Goal: Find specific page/section: Find specific page/section

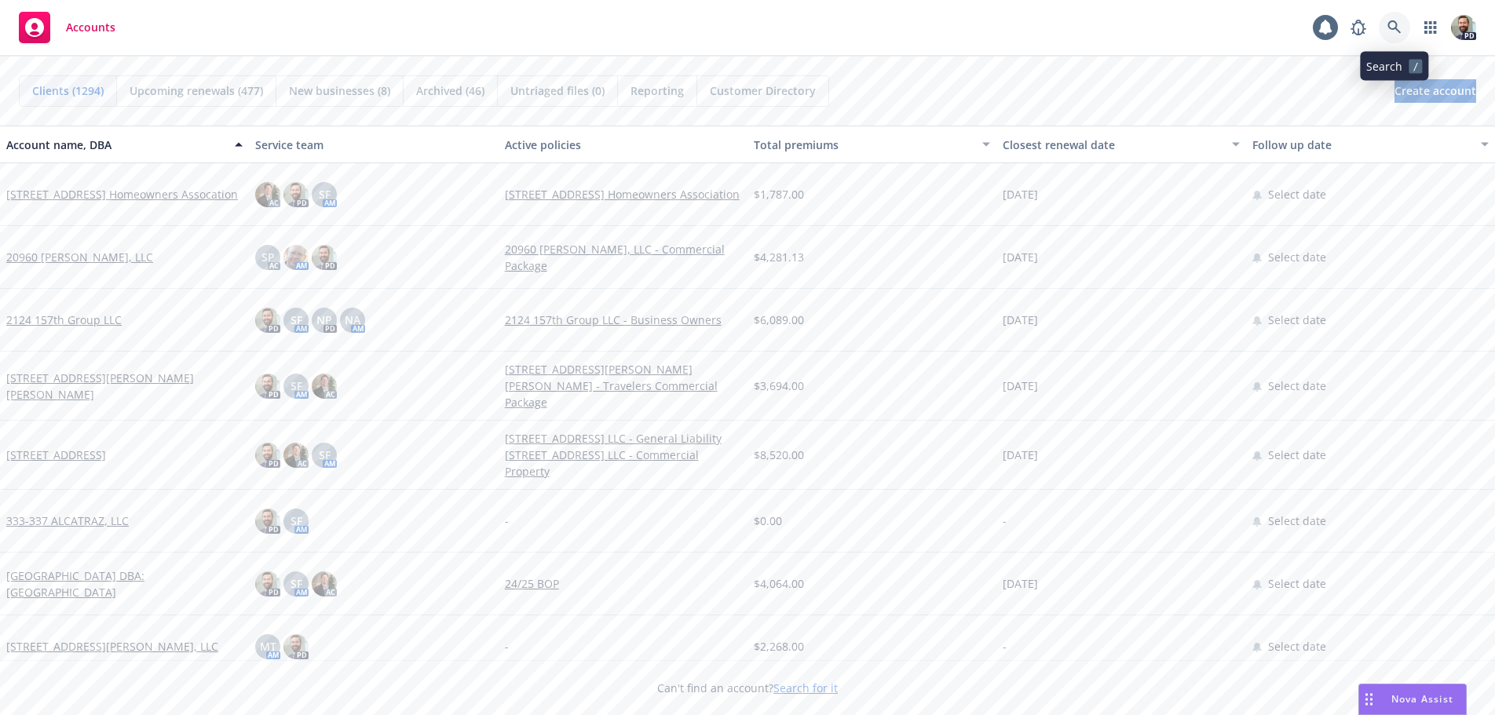
click at [1384, 16] on link at bounding box center [1393, 27] width 31 height 31
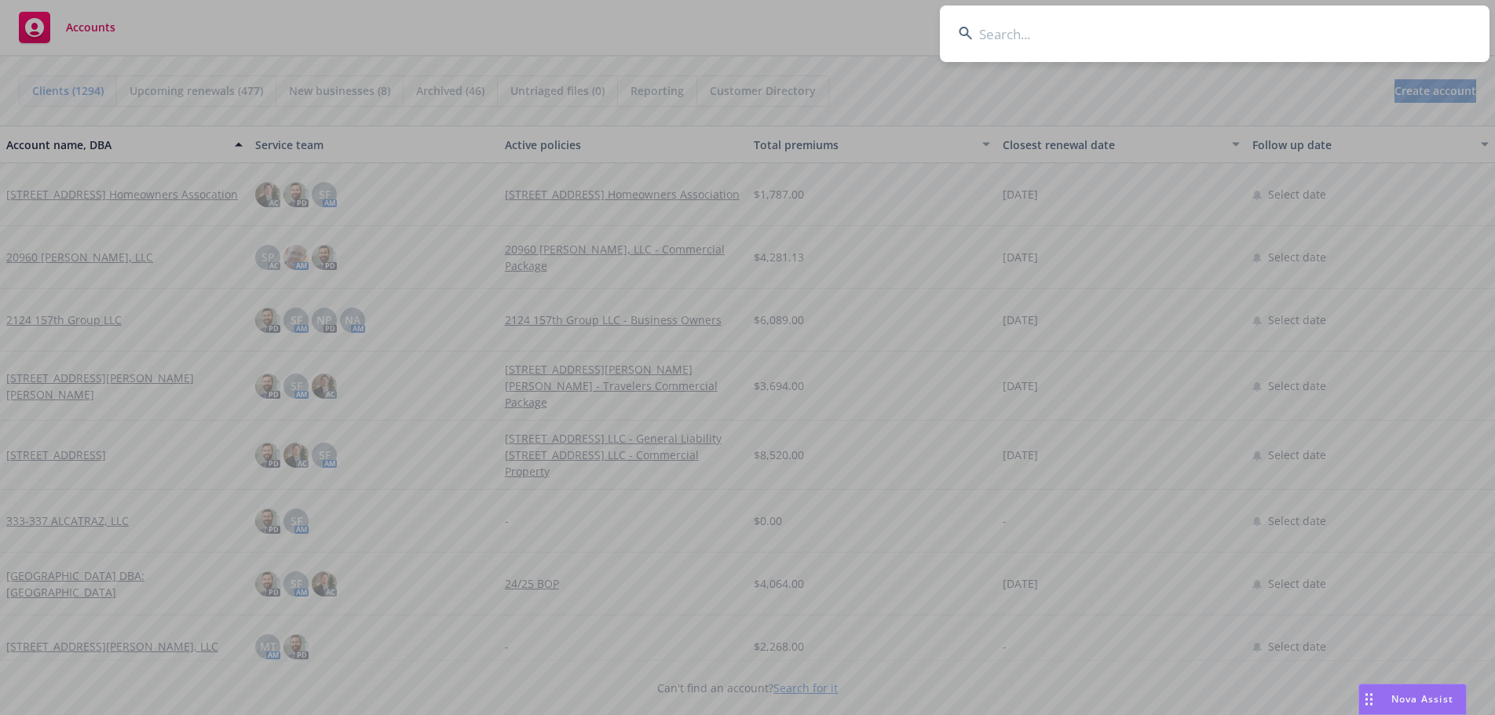
click at [1375, 31] on input at bounding box center [1214, 33] width 549 height 57
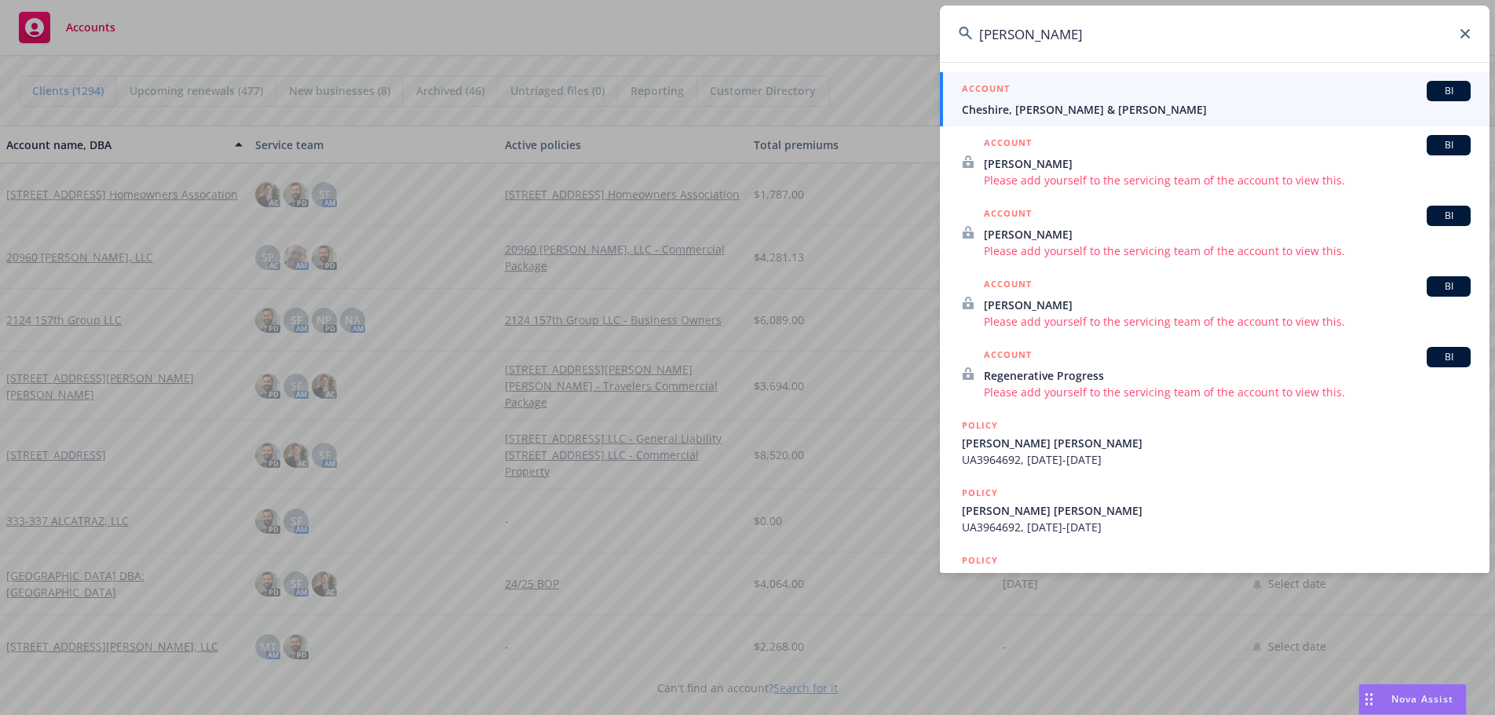
type input "[PERSON_NAME]"
click at [1023, 105] on span "Cheshire, [PERSON_NAME] & [PERSON_NAME]" at bounding box center [1216, 109] width 509 height 16
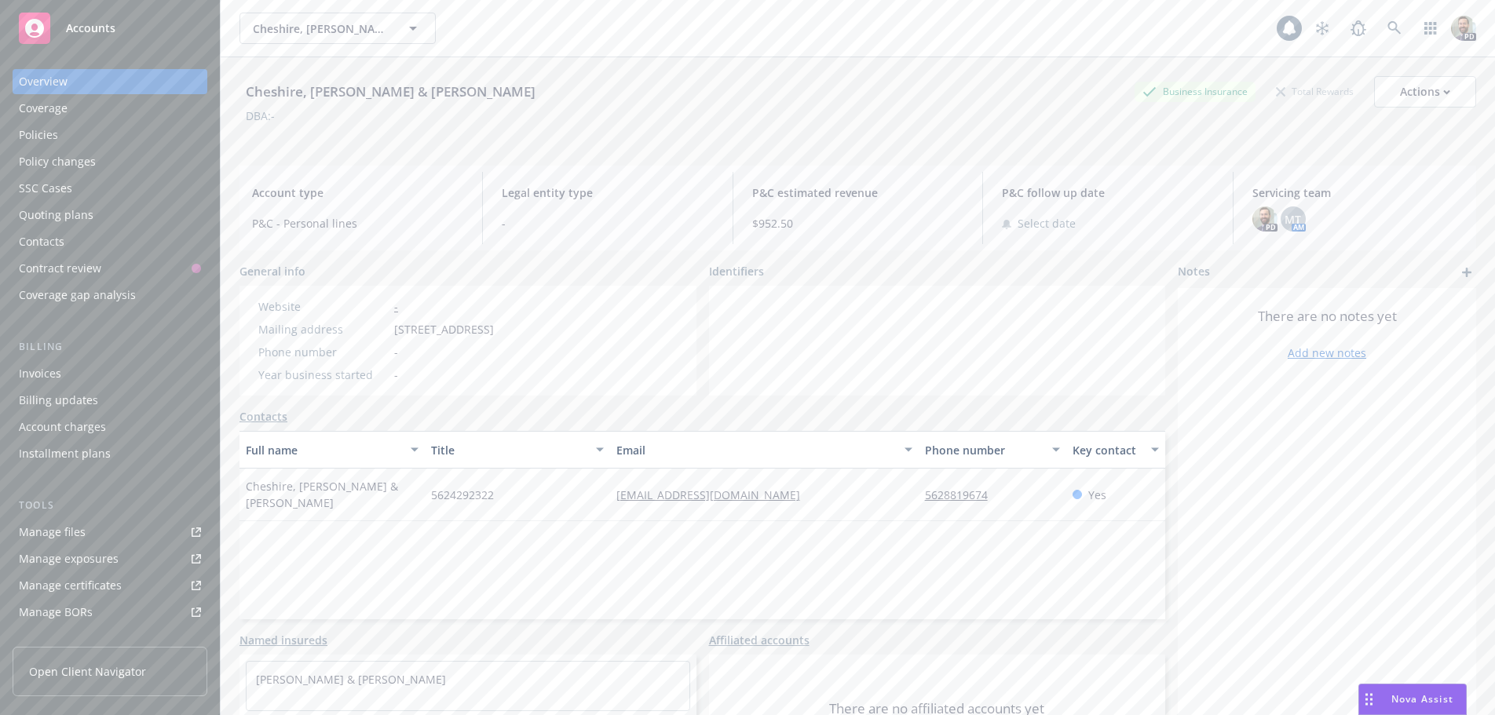
click at [28, 130] on div "Policies" at bounding box center [38, 134] width 39 height 25
